Goal: Task Accomplishment & Management: Complete application form

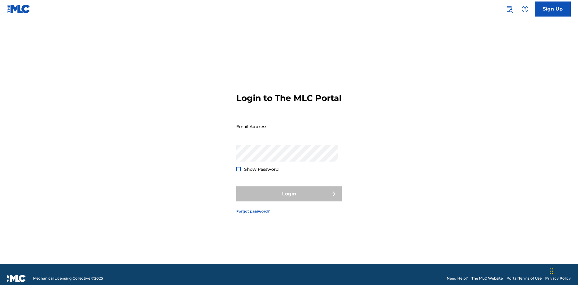
scroll to position [8, 0]
click at [287, 124] on input "Email Address" at bounding box center [287, 126] width 102 height 17
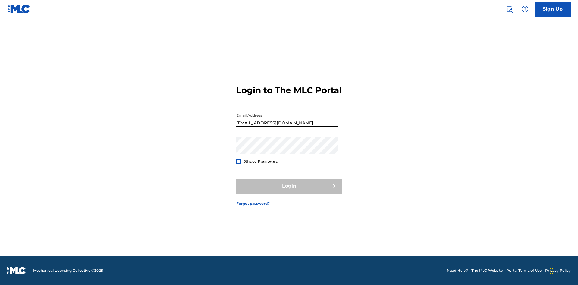
type input "[EMAIL_ADDRESS][DOMAIN_NAME]"
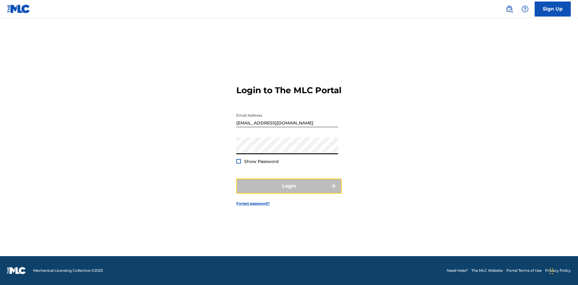
click at [289, 192] on button "Login" at bounding box center [288, 186] width 105 height 15
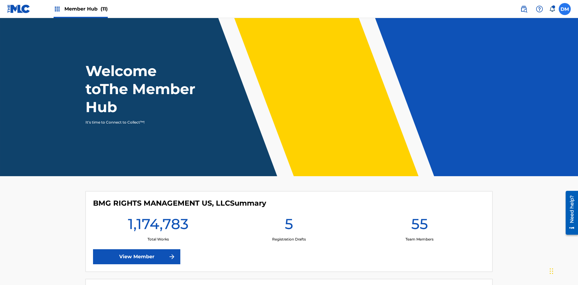
click at [565, 9] on label at bounding box center [565, 9] width 12 height 12
click at [565, 9] on input "[PERSON_NAME] [PERSON_NAME] [PERSON_NAME][EMAIL_ADDRESS][DOMAIN_NAME] Notificat…" at bounding box center [565, 9] width 0 height 0
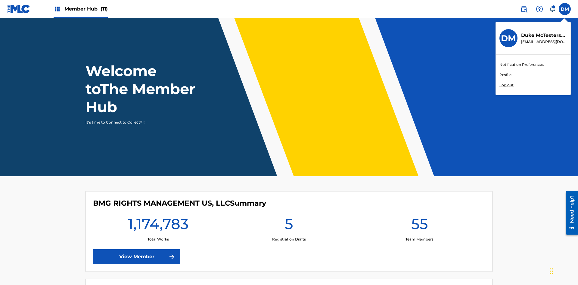
click at [505, 75] on link "Profile" at bounding box center [506, 74] width 12 height 5
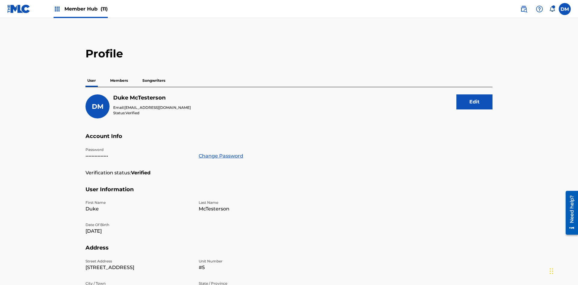
click at [119, 74] on p "Members" at bounding box center [118, 80] width 21 height 13
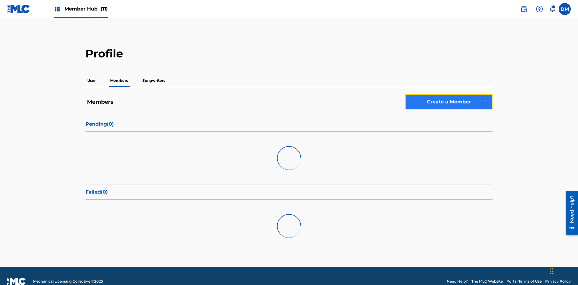
click at [449, 95] on link "Create a Member" at bounding box center [448, 102] width 87 height 15
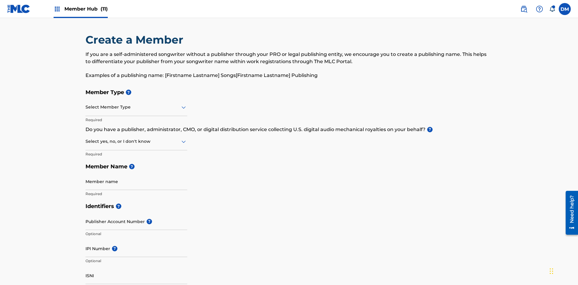
click at [86, 104] on input "text" at bounding box center [86, 107] width 1 height 6
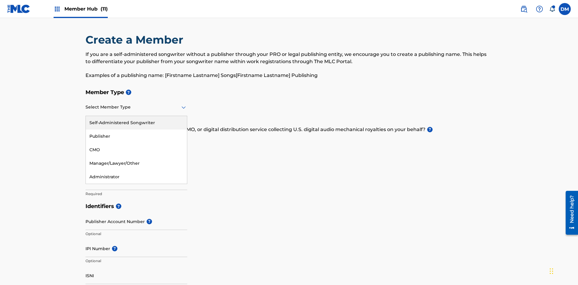
scroll to position [68, 0]
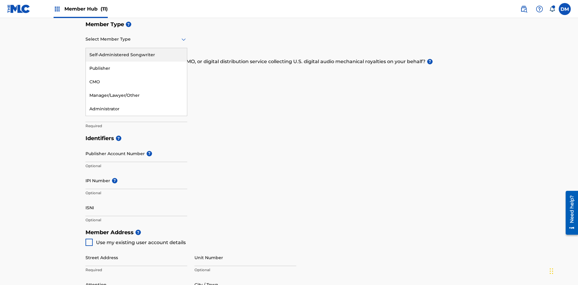
click at [136, 68] on div "Publisher" at bounding box center [136, 69] width 101 height 14
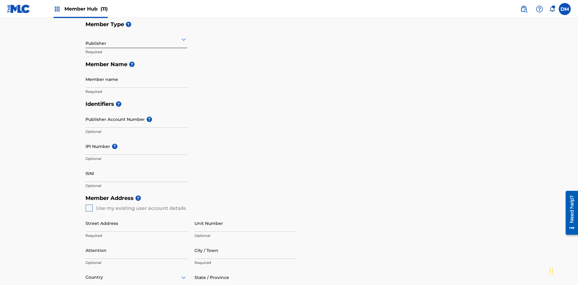
click at [86, 39] on input "text" at bounding box center [86, 39] width 1 height 6
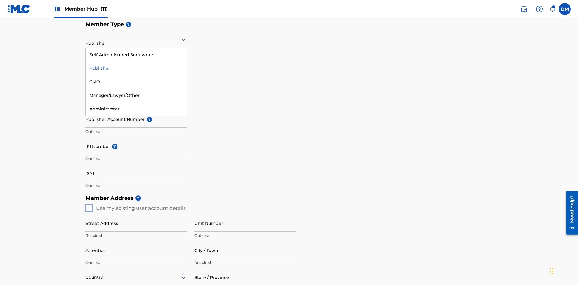
click at [136, 82] on div "CMO" at bounding box center [136, 82] width 101 height 14
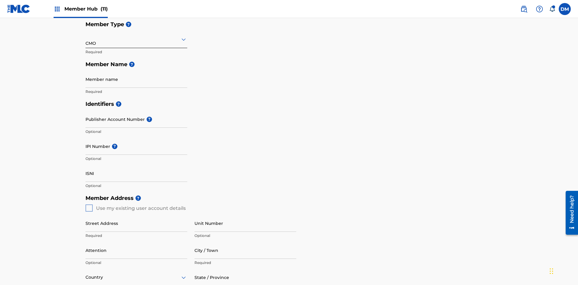
click at [86, 39] on input "text" at bounding box center [86, 39] width 1 height 6
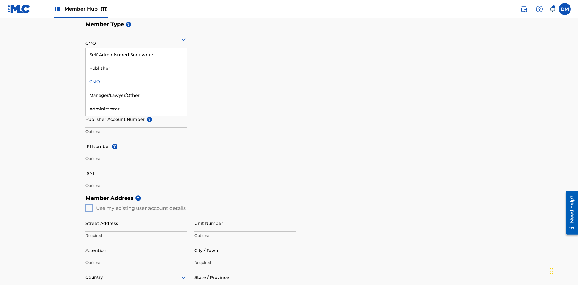
click at [136, 55] on div "Self-Administered Songwriter" at bounding box center [136, 55] width 101 height 14
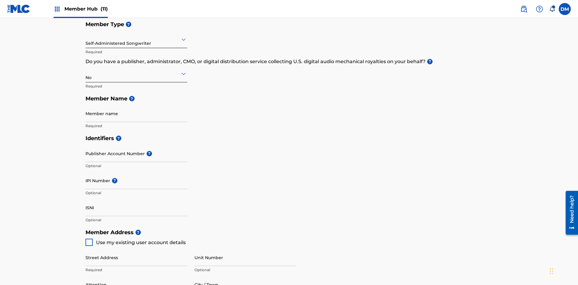
scroll to position [271, 0]
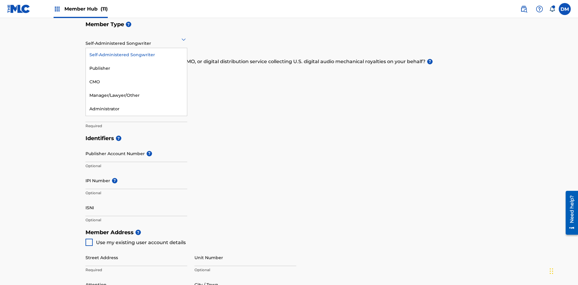
click at [136, 95] on div "Manager/Lawyer/Other" at bounding box center [136, 96] width 101 height 14
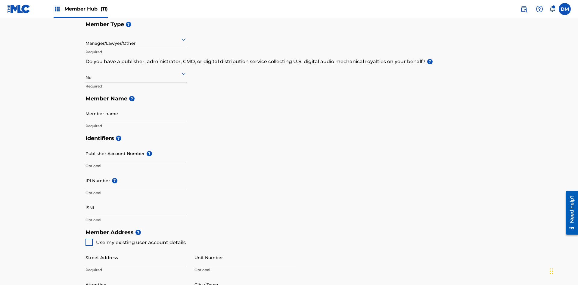
scroll to position [271, 0]
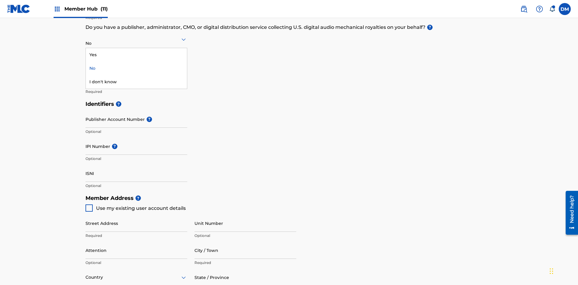
click at [136, 55] on div "Yes" at bounding box center [136, 55] width 101 height 14
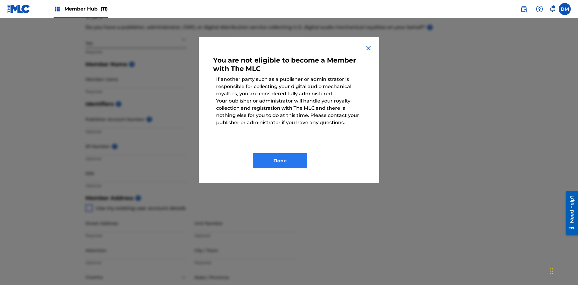
click at [280, 161] on button "Done" at bounding box center [280, 161] width 54 height 15
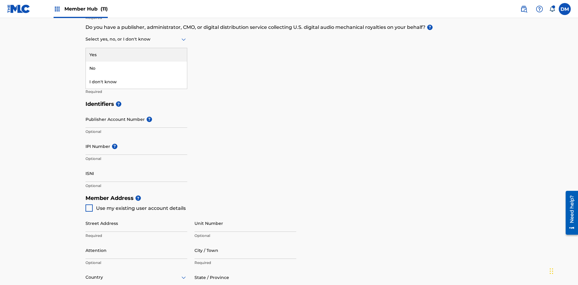
click at [136, 82] on div "I don't know" at bounding box center [136, 82] width 101 height 14
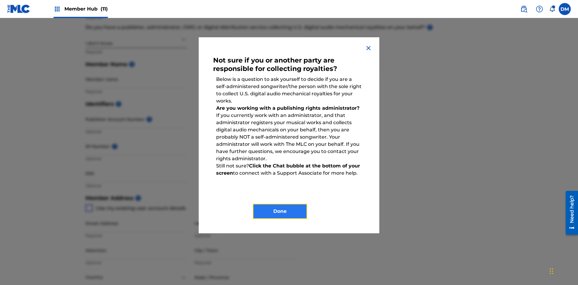
click at [280, 212] on button "Done" at bounding box center [280, 211] width 54 height 15
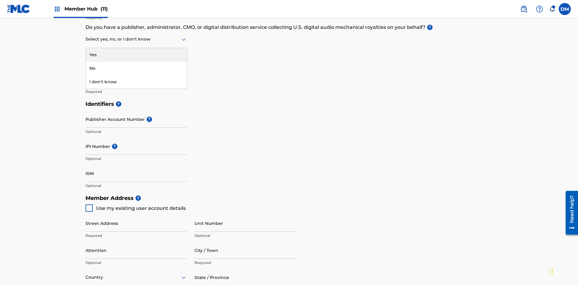
click at [136, 68] on div "No" at bounding box center [136, 69] width 101 height 14
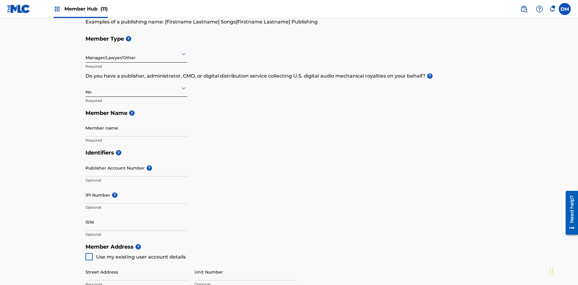
scroll to position [91, 0]
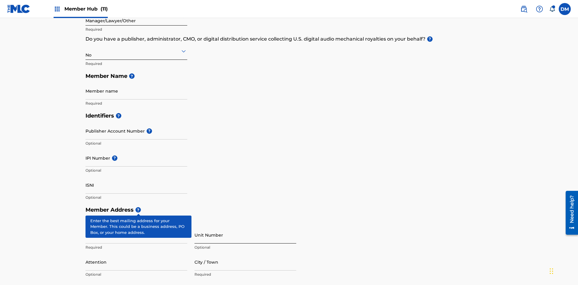
click at [136, 83] on input "Member name" at bounding box center [137, 91] width 102 height 17
type input "Z2025.09.22.15.34.22"
click at [136, 227] on input "Street Address" at bounding box center [137, 235] width 102 height 17
type input "[STREET_ADDRESS]"
click at [245, 227] on input "Unit Number" at bounding box center [246, 235] width 102 height 17
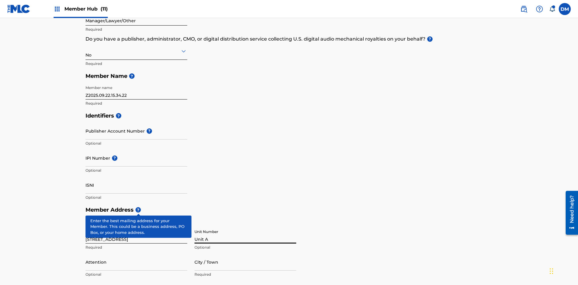
type input "Unit A"
click at [136, 254] on input "Attention" at bounding box center [137, 262] width 102 height 17
type input "[PERSON_NAME]"
click at [245, 254] on input "City / Town" at bounding box center [246, 262] width 102 height 17
type input "[GEOGRAPHIC_DATA]"
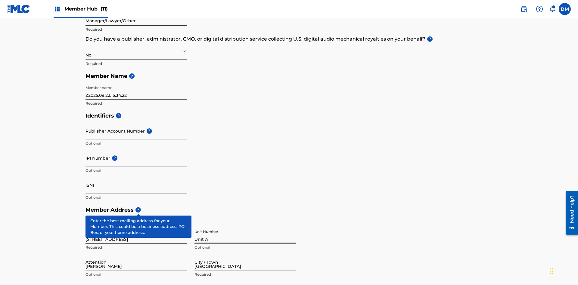
click at [86, 285] on input "text" at bounding box center [86, 289] width 1 height 6
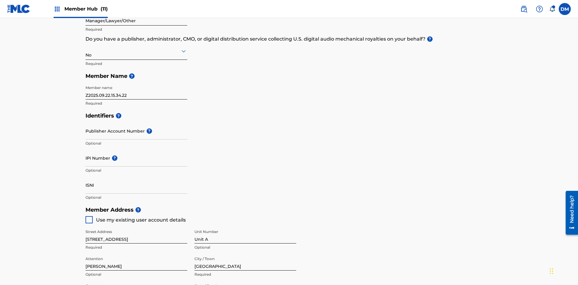
click at [136, 123] on input "Publisher Account Number ?" at bounding box center [137, 131] width 102 height 17
click at [136, 150] on input "IPI Number ?" at bounding box center [137, 158] width 102 height 17
click at [136, 177] on input "ISNI" at bounding box center [137, 185] width 102 height 17
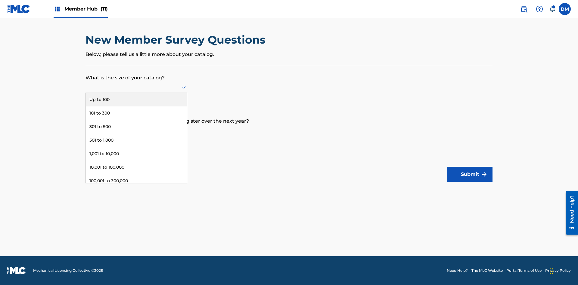
click at [136, 127] on div "301 to 500" at bounding box center [136, 127] width 101 height 14
click at [86, 130] on input "text" at bounding box center [86, 130] width 1 height 6
